Goal: Information Seeking & Learning: Understand process/instructions

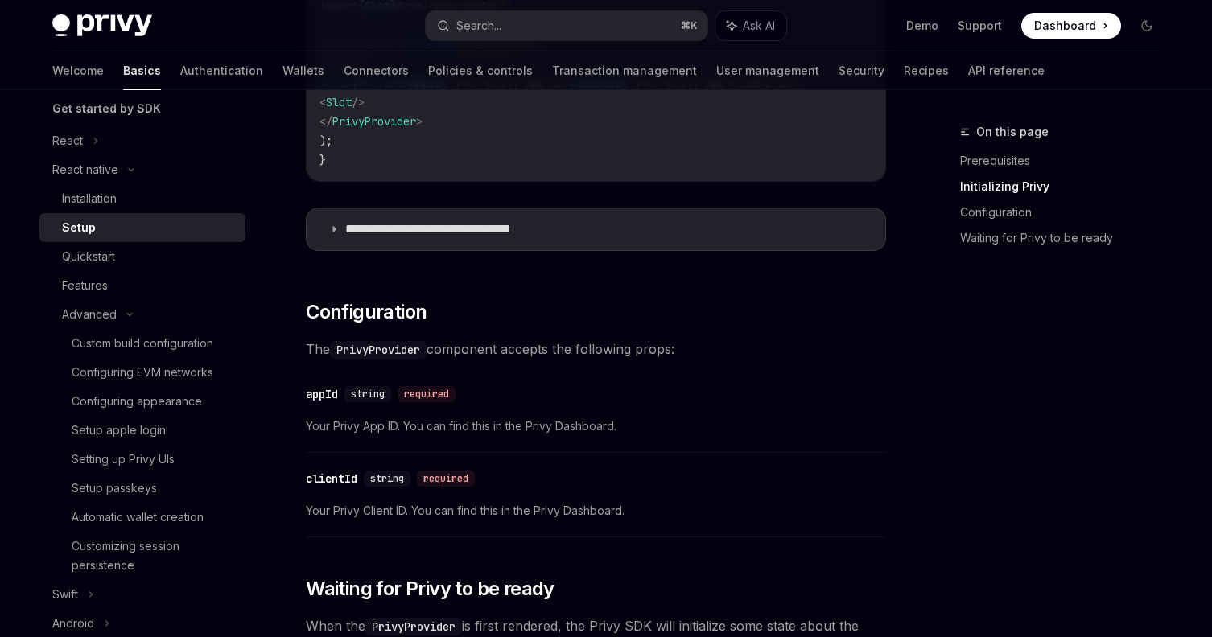
scroll to position [696, 0]
click at [466, 225] on summary "**********" at bounding box center [596, 229] width 579 height 42
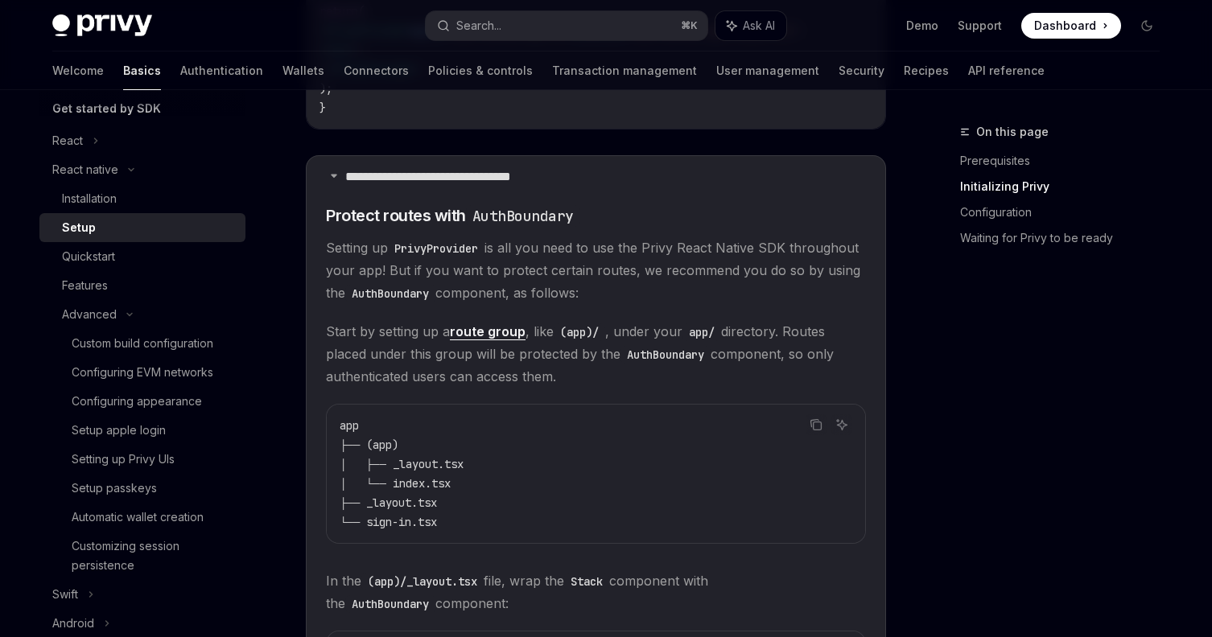
scroll to position [753, 0]
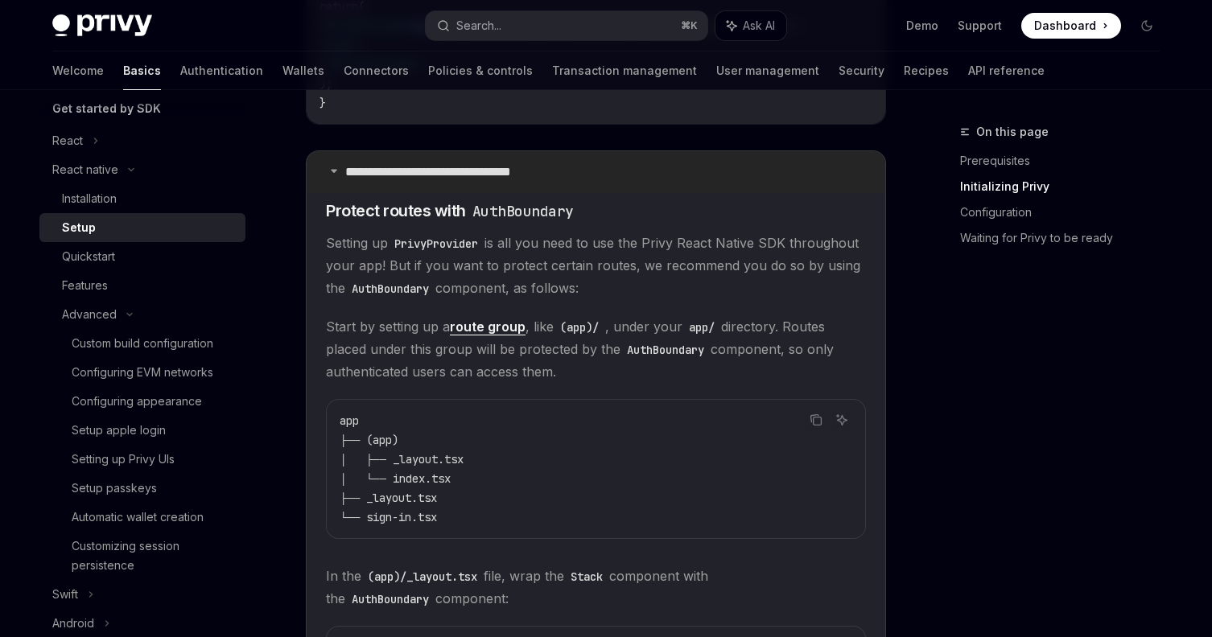
click at [613, 173] on summary "**********" at bounding box center [596, 172] width 579 height 42
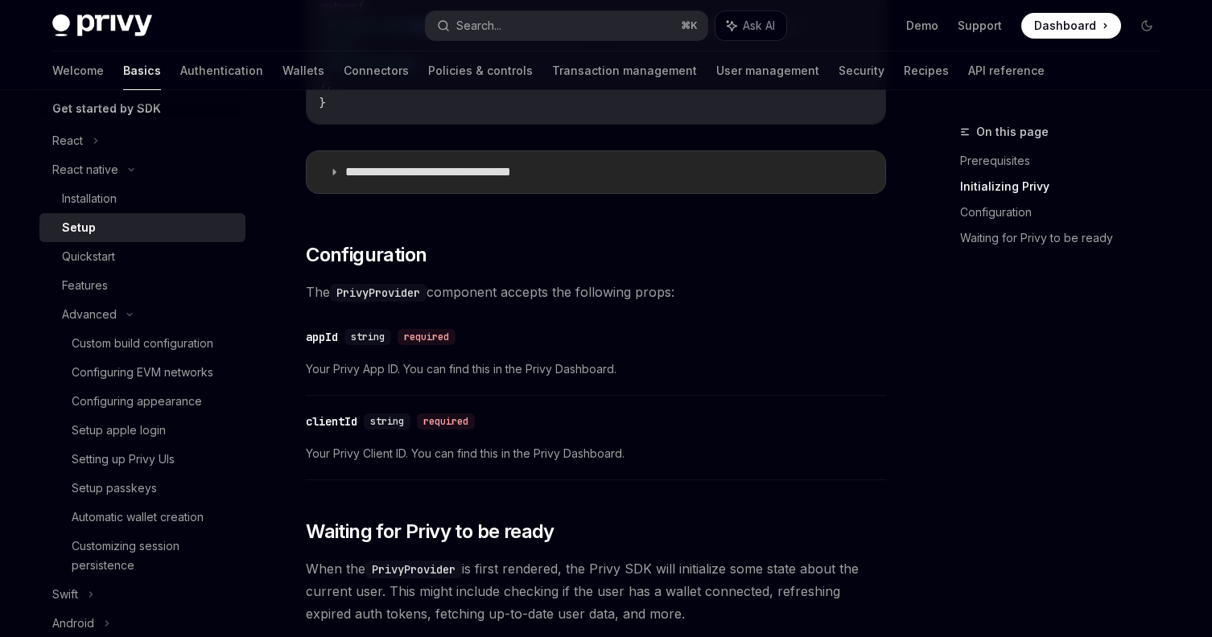
click at [613, 173] on summary "**********" at bounding box center [596, 172] width 579 height 42
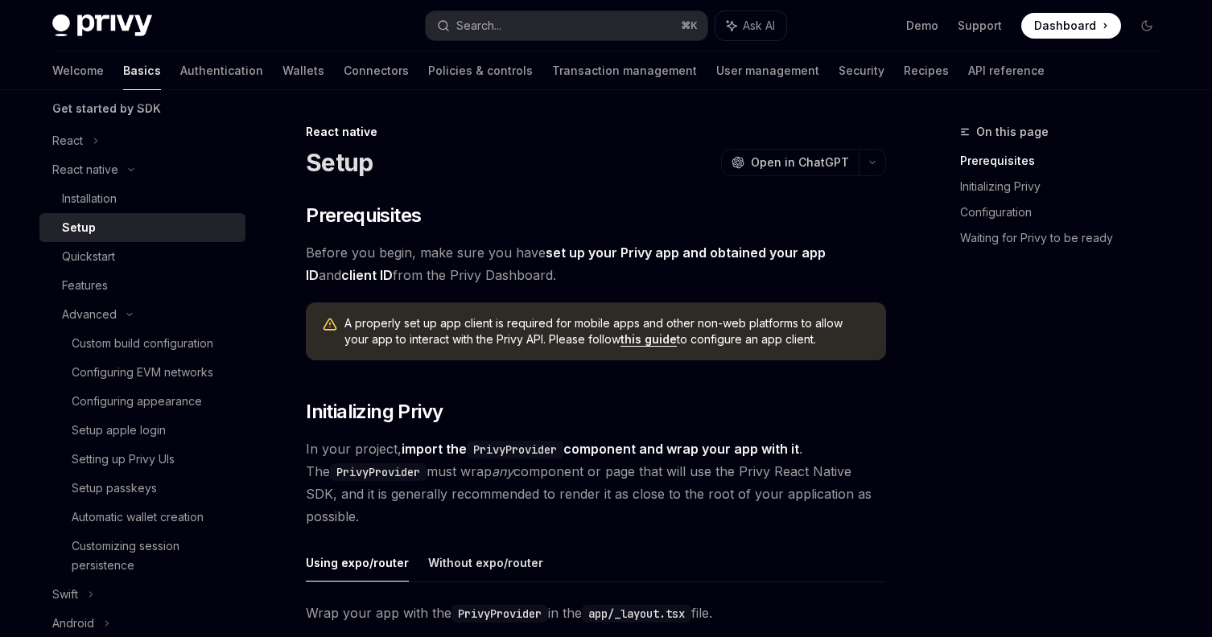
scroll to position [4, 0]
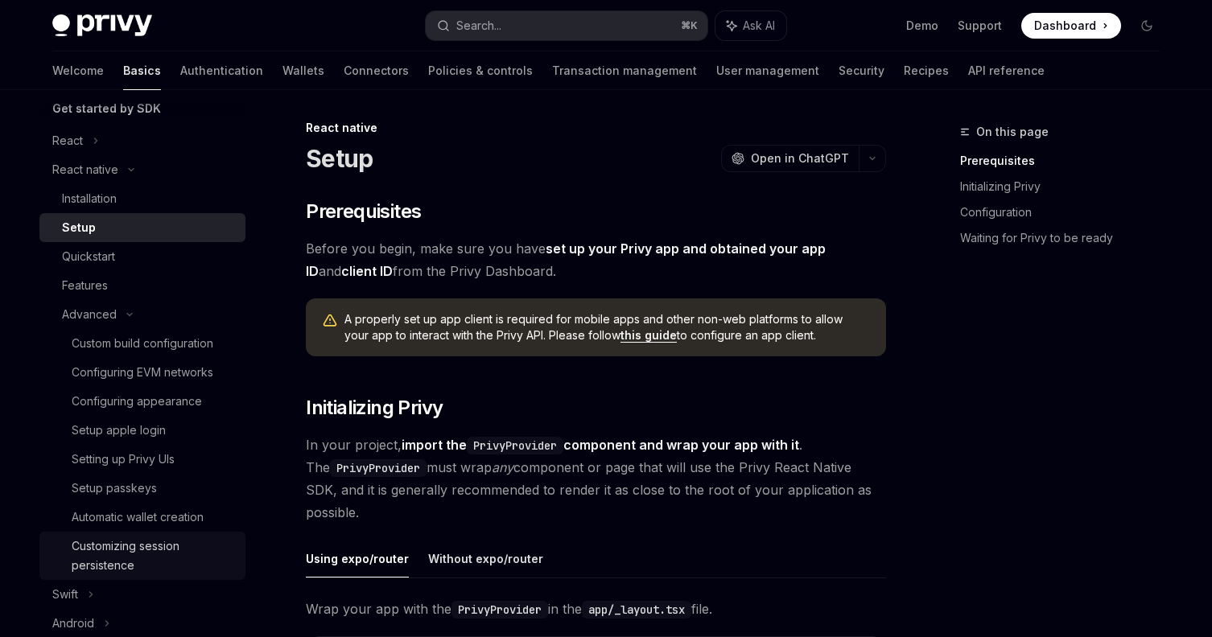
click at [130, 557] on div "Customizing session persistence" at bounding box center [154, 556] width 164 height 39
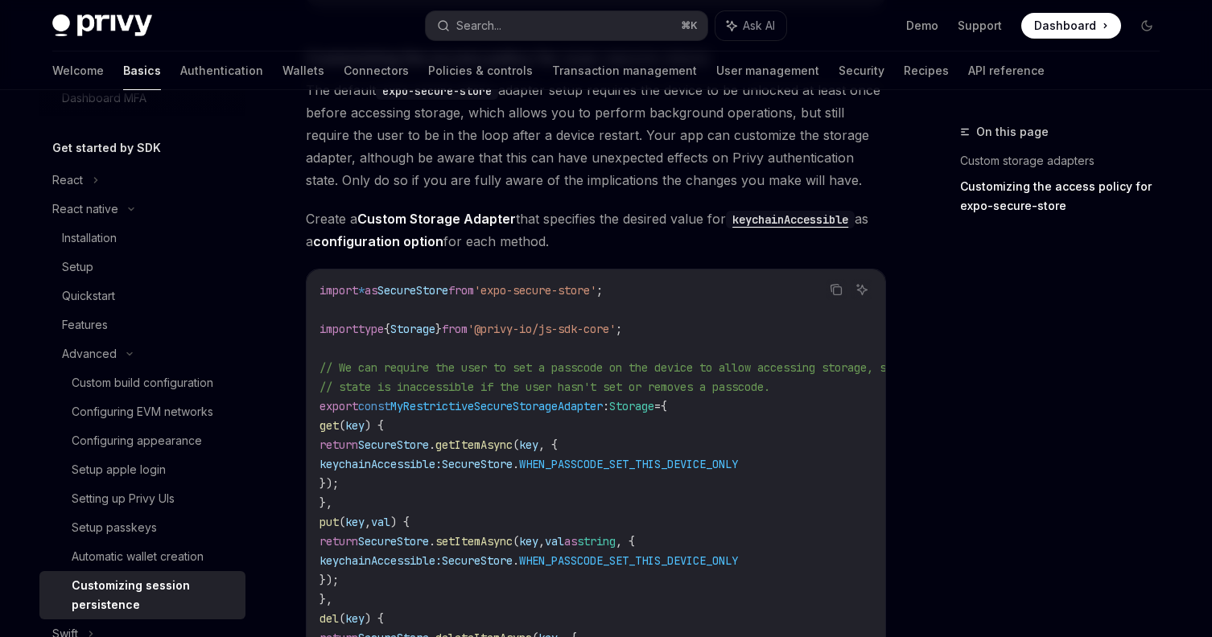
scroll to position [347, 0]
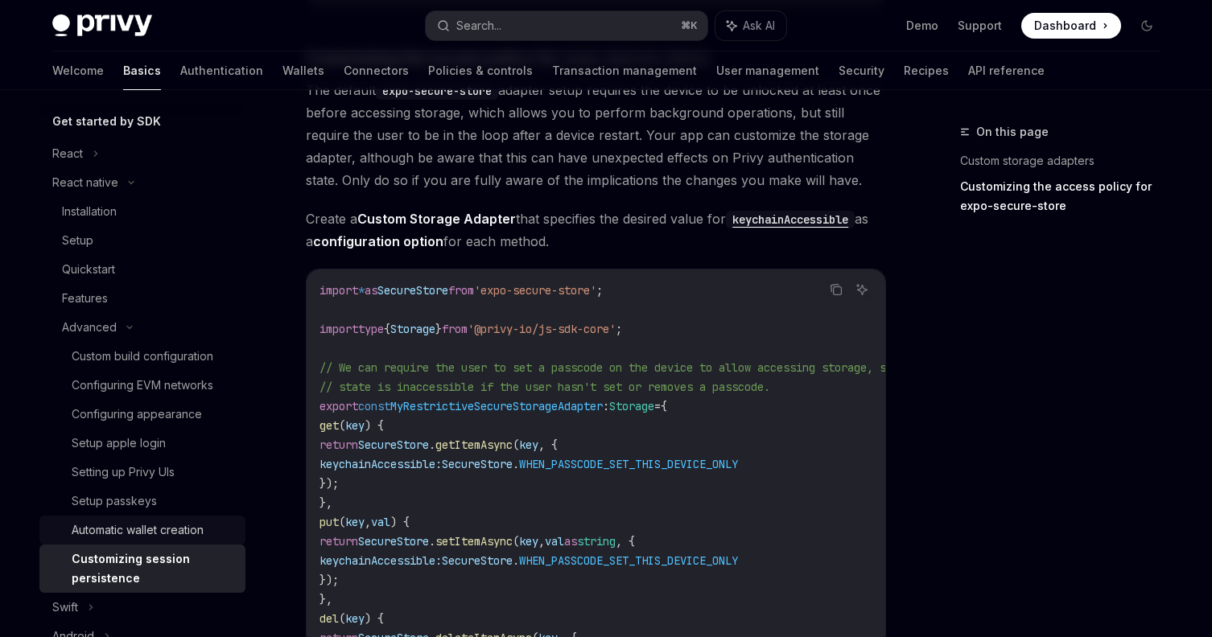
click at [160, 534] on div "Automatic wallet creation" at bounding box center [138, 530] width 132 height 19
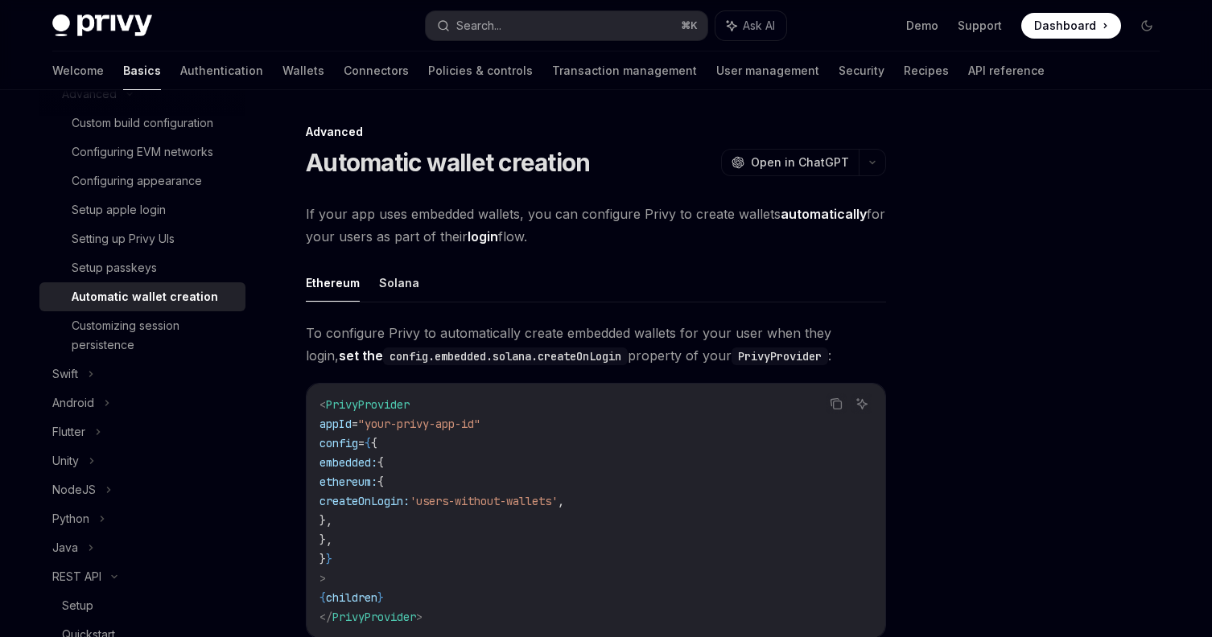
scroll to position [584, 0]
click at [402, 282] on button "Solana" at bounding box center [399, 283] width 40 height 38
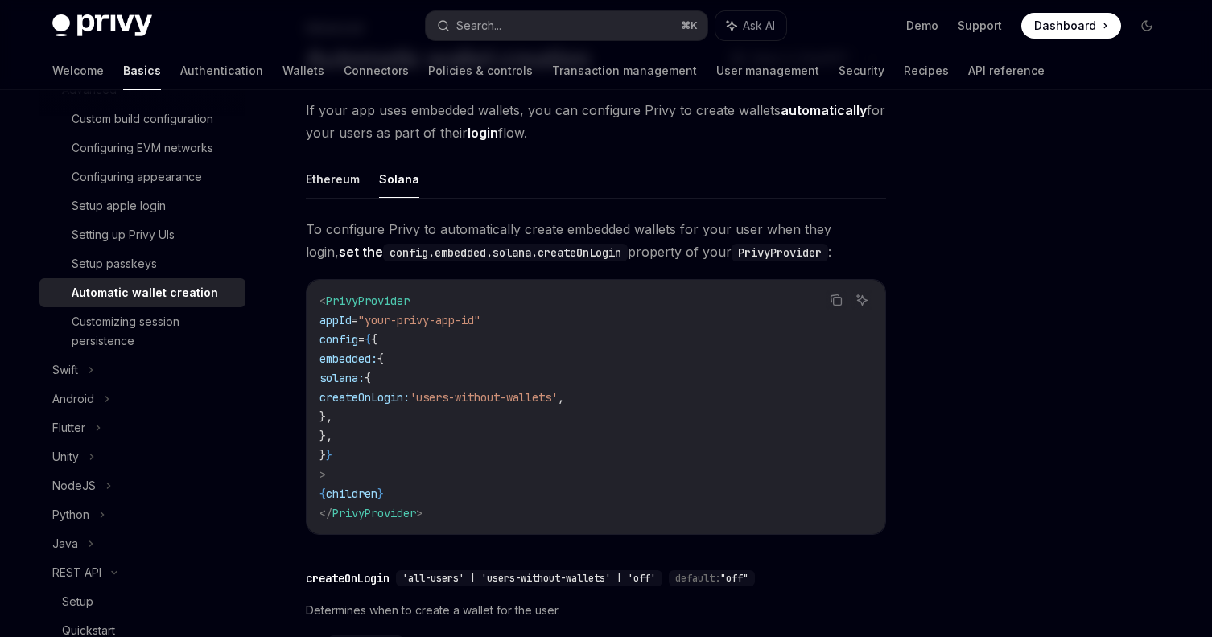
scroll to position [115, 0]
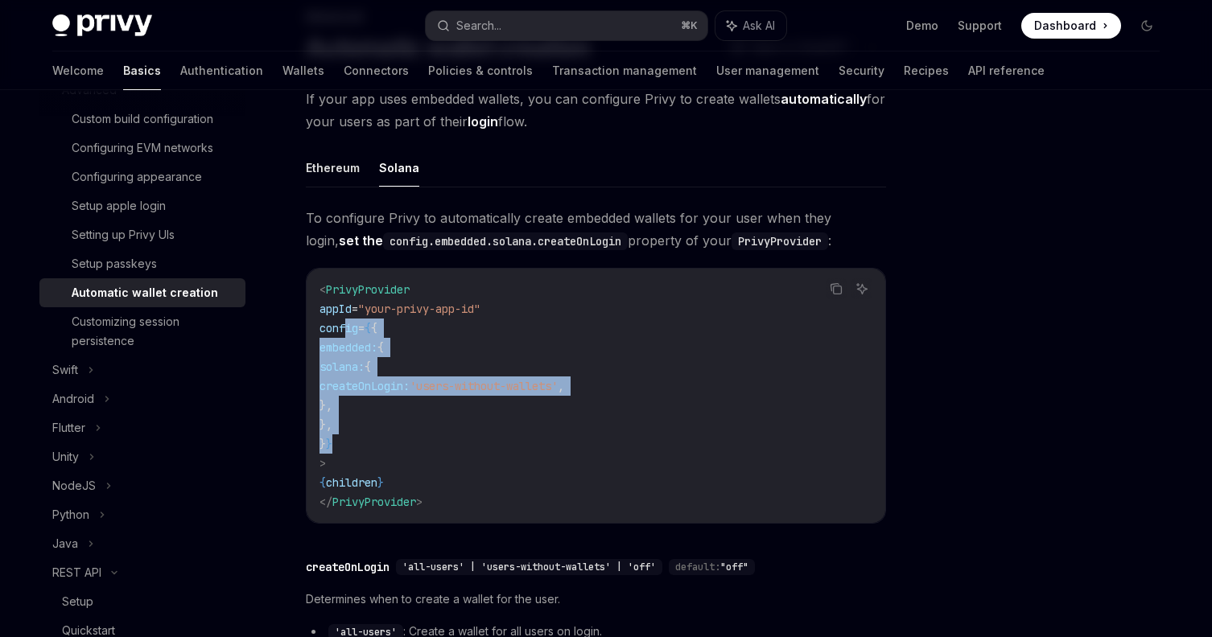
drag, startPoint x: 365, startPoint y: 445, endPoint x: 344, endPoint y: 333, distance: 113.8
click at [344, 333] on code "< PrivyProvider appId = "your-privy-app-id" config = { { embedded: { solana: { …" at bounding box center [596, 396] width 553 height 232
copy code "config = { { embedded: { solana: { createOnLogin: 'users-without-wallets' , }, …"
click at [513, 365] on code "< PrivyProvider appId = "your-privy-app-id" config = { { embedded: { solana: { …" at bounding box center [596, 396] width 553 height 232
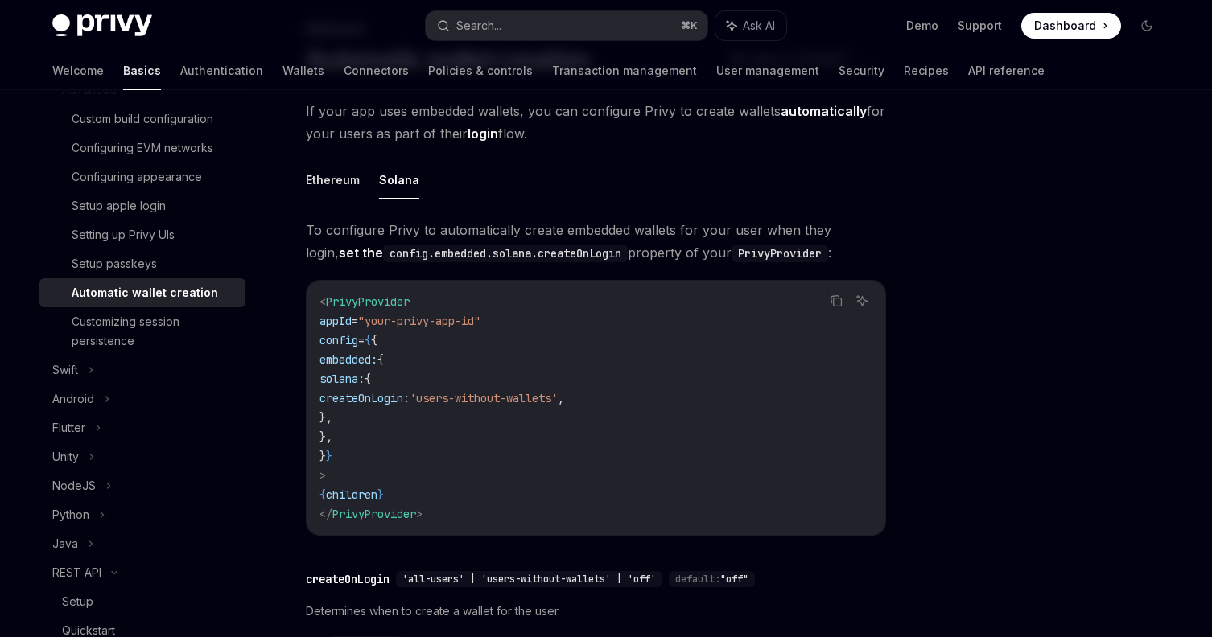
scroll to position [93, 0]
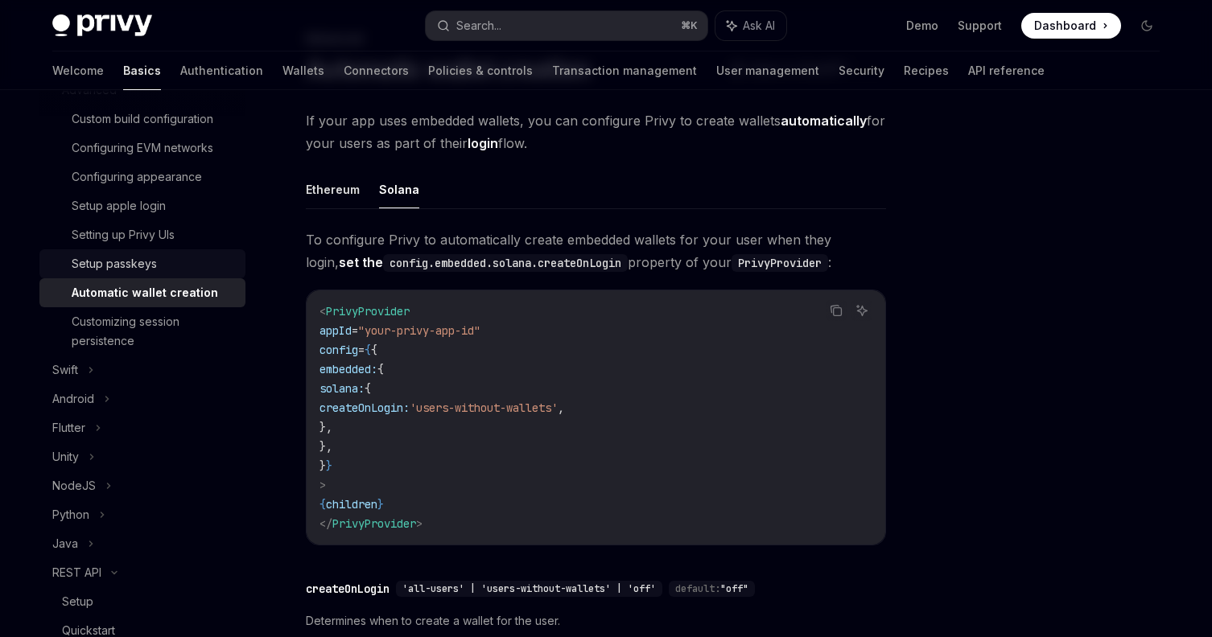
click at [175, 265] on div "Setup passkeys" at bounding box center [154, 263] width 164 height 19
type textarea "*"
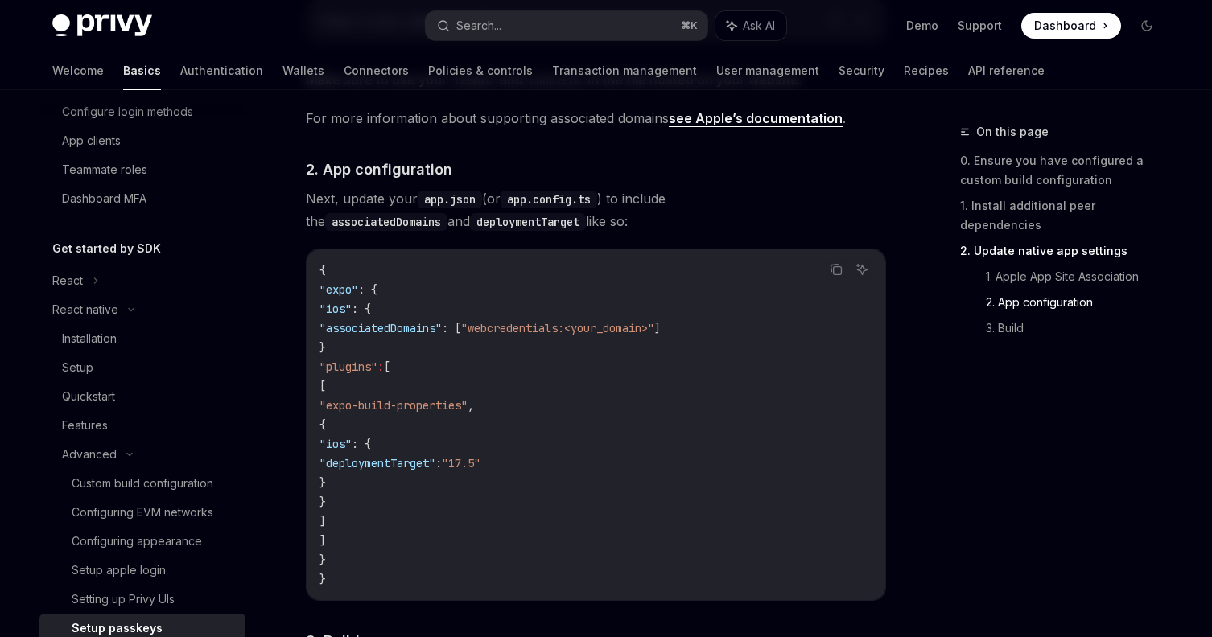
scroll to position [947, 0]
